Goal: Task Accomplishment & Management: Manage account settings

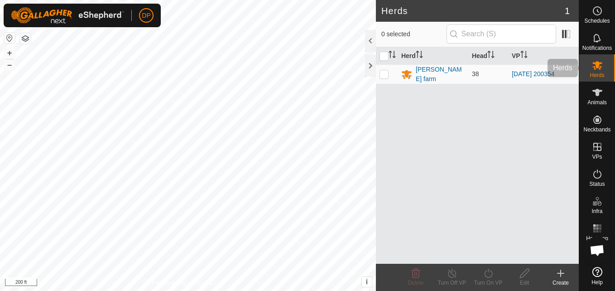
click at [601, 77] on span "Herds" at bounding box center [597, 75] width 15 height 5
click at [387, 74] on p-checkbox at bounding box center [384, 73] width 9 height 7
checkbox input "true"
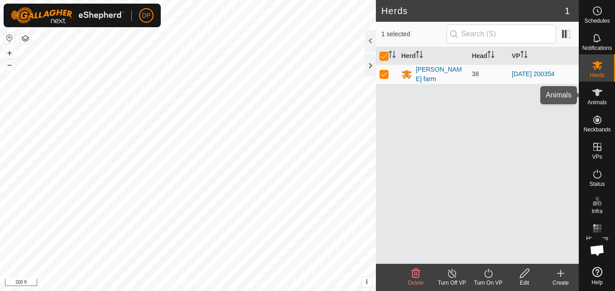
click at [598, 86] on es-animals-svg-icon at bounding box center [598, 92] width 16 height 15
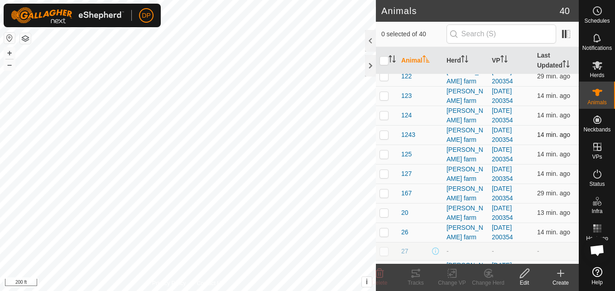
scroll to position [227, 0]
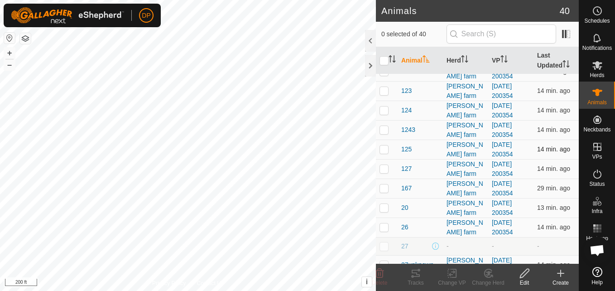
click at [382, 150] on p-checkbox at bounding box center [384, 148] width 9 height 7
click at [384, 150] on p-checkbox at bounding box center [384, 148] width 9 height 7
checkbox input "false"
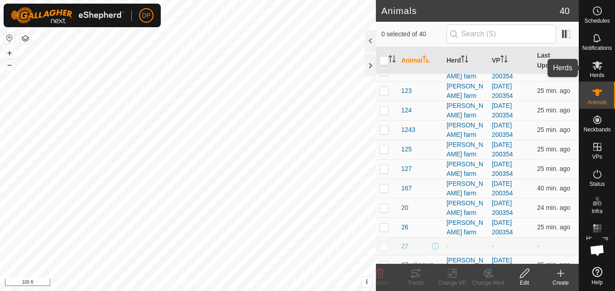
click at [598, 63] on icon at bounding box center [598, 65] width 10 height 9
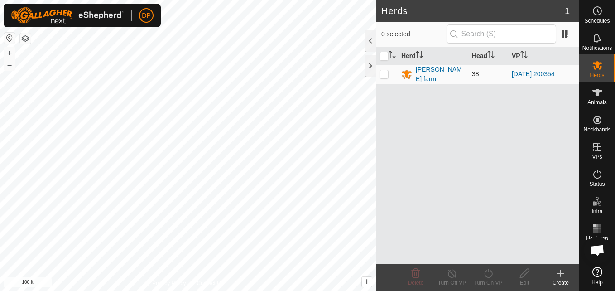
click at [382, 73] on p-checkbox at bounding box center [384, 73] width 9 height 7
checkbox input "true"
